Goal: Information Seeking & Learning: Learn about a topic

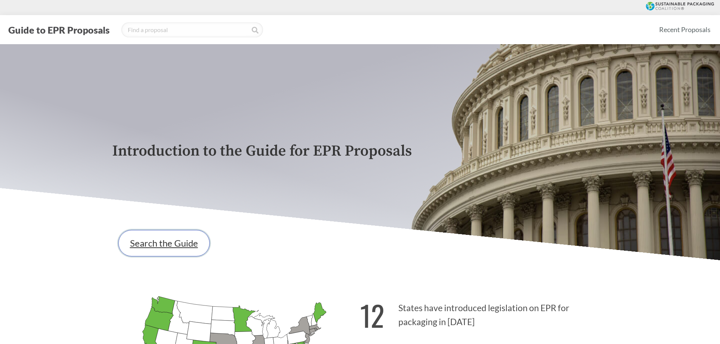
click at [158, 251] on link "Search the Guide" at bounding box center [163, 243] width 91 height 26
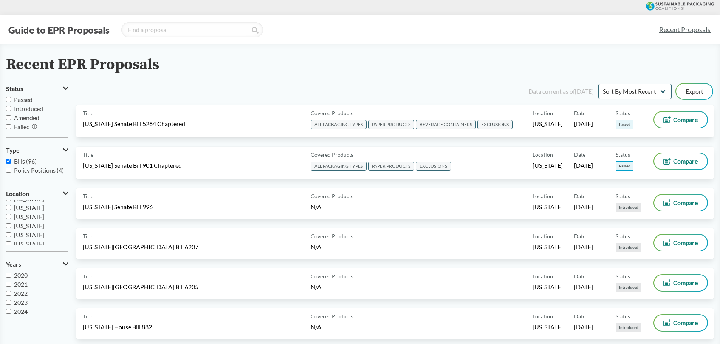
scroll to position [113, 0]
click at [40, 231] on span "[US_STATE]" at bounding box center [29, 227] width 30 height 7
click at [11, 230] on input "[US_STATE]" at bounding box center [8, 227] width 5 height 5
checkbox input "true"
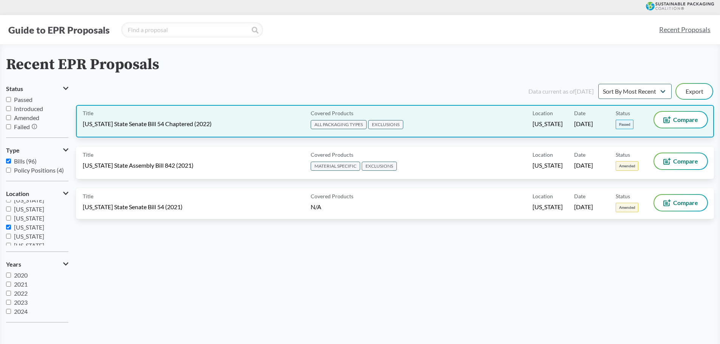
click at [158, 124] on span "[US_STATE] State Senate Bill 54 Chaptered (2022)" at bounding box center [147, 124] width 129 height 8
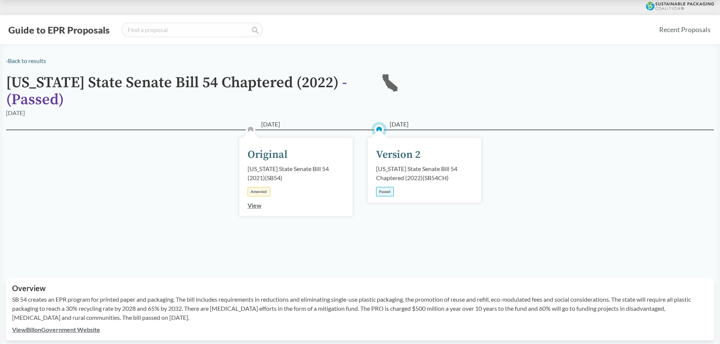
scroll to position [265, 0]
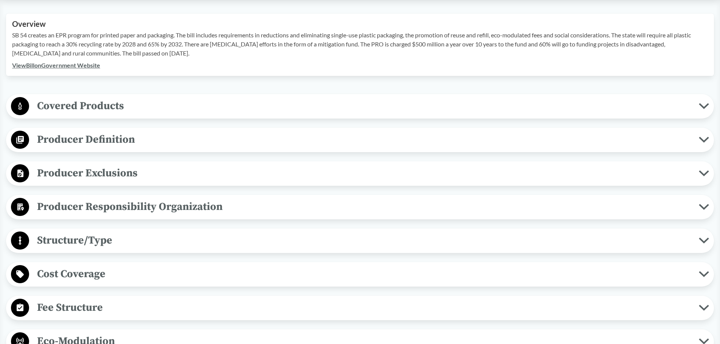
click at [129, 177] on span "Producer Exclusions" at bounding box center [364, 173] width 670 height 17
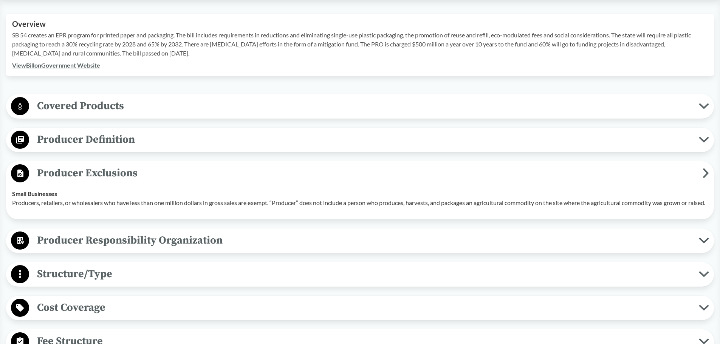
click at [144, 112] on span "Covered Products" at bounding box center [364, 106] width 670 height 17
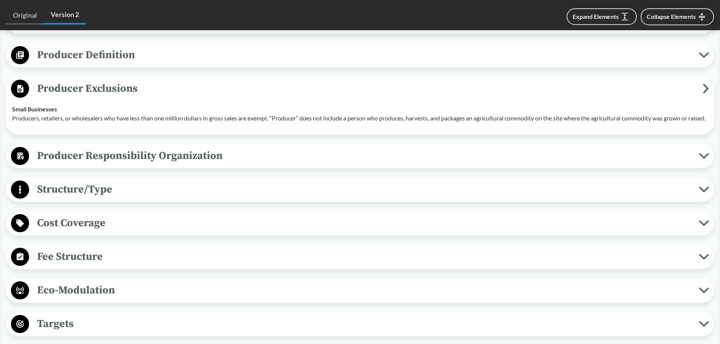
scroll to position [605, 0]
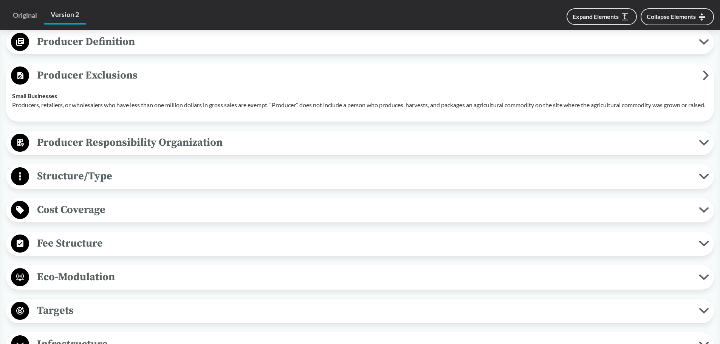
click at [158, 251] on span "Fee Structure" at bounding box center [364, 243] width 670 height 17
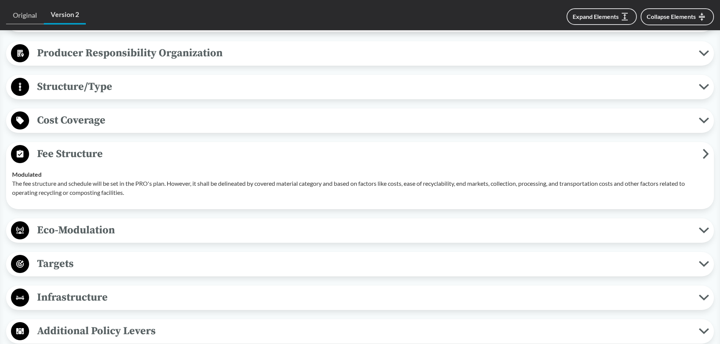
scroll to position [756, 0]
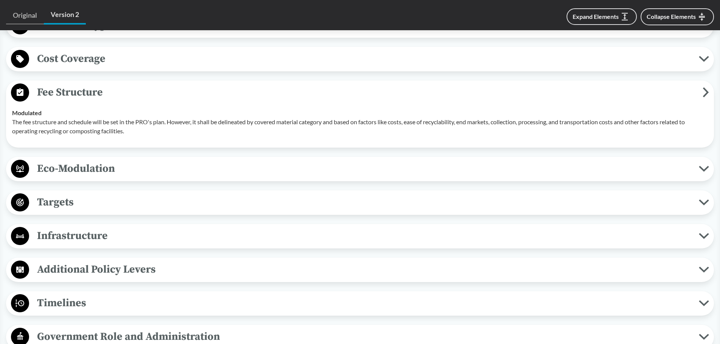
click at [164, 211] on span "Targets" at bounding box center [364, 202] width 670 height 17
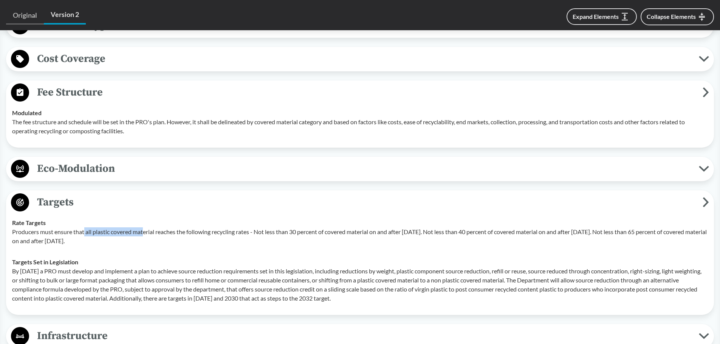
drag, startPoint x: 85, startPoint y: 241, endPoint x: 144, endPoint y: 239, distance: 59.4
click at [144, 239] on p "Producers must ensure that all plastic covered material reaches the following r…" at bounding box center [360, 237] width 696 height 18
click at [420, 205] on span "Targets" at bounding box center [366, 202] width 674 height 17
